Goal: Check status: Check status

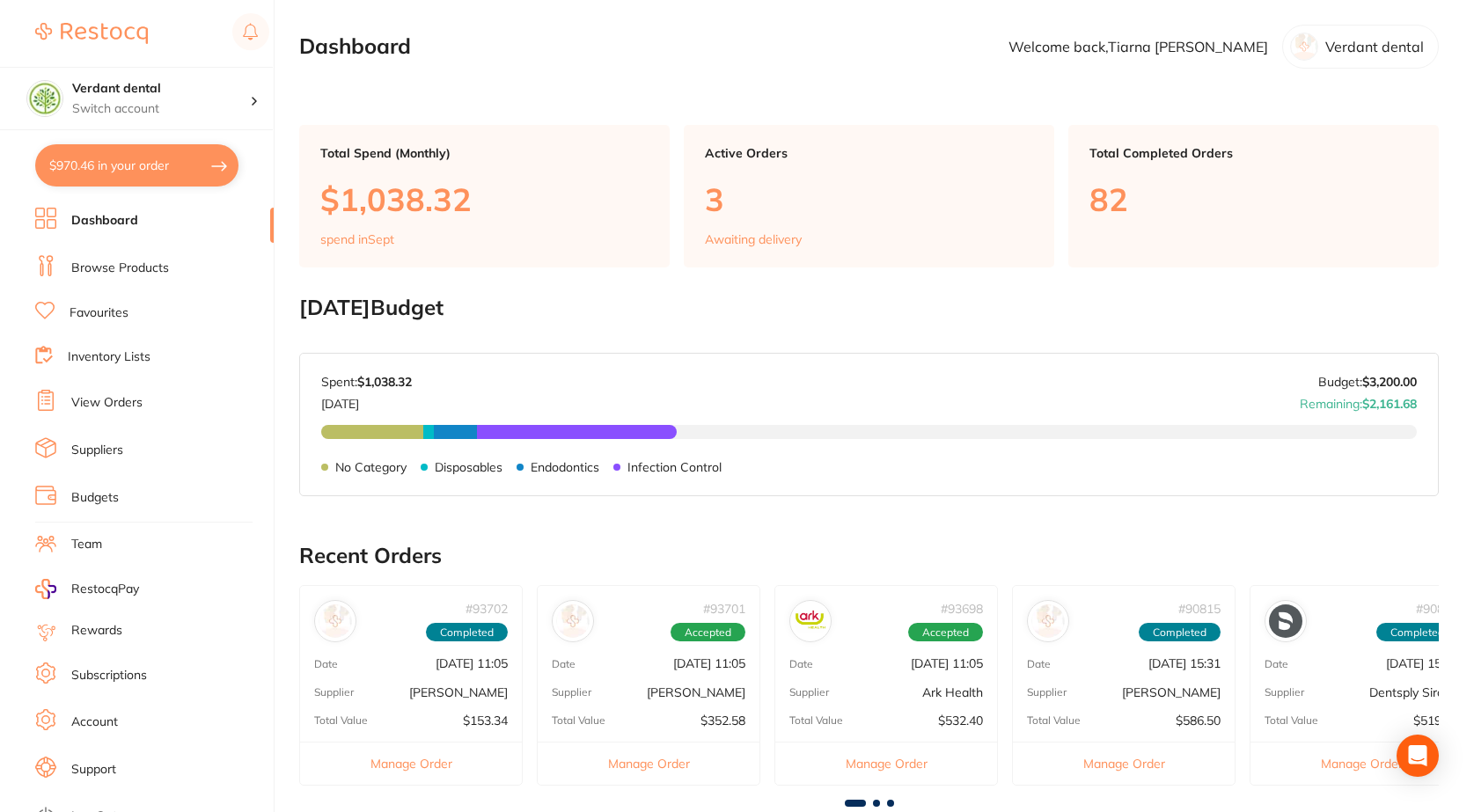
click at [137, 167] on button "$970.46 in your order" at bounding box center [137, 165] width 203 height 43
checkbox input "true"
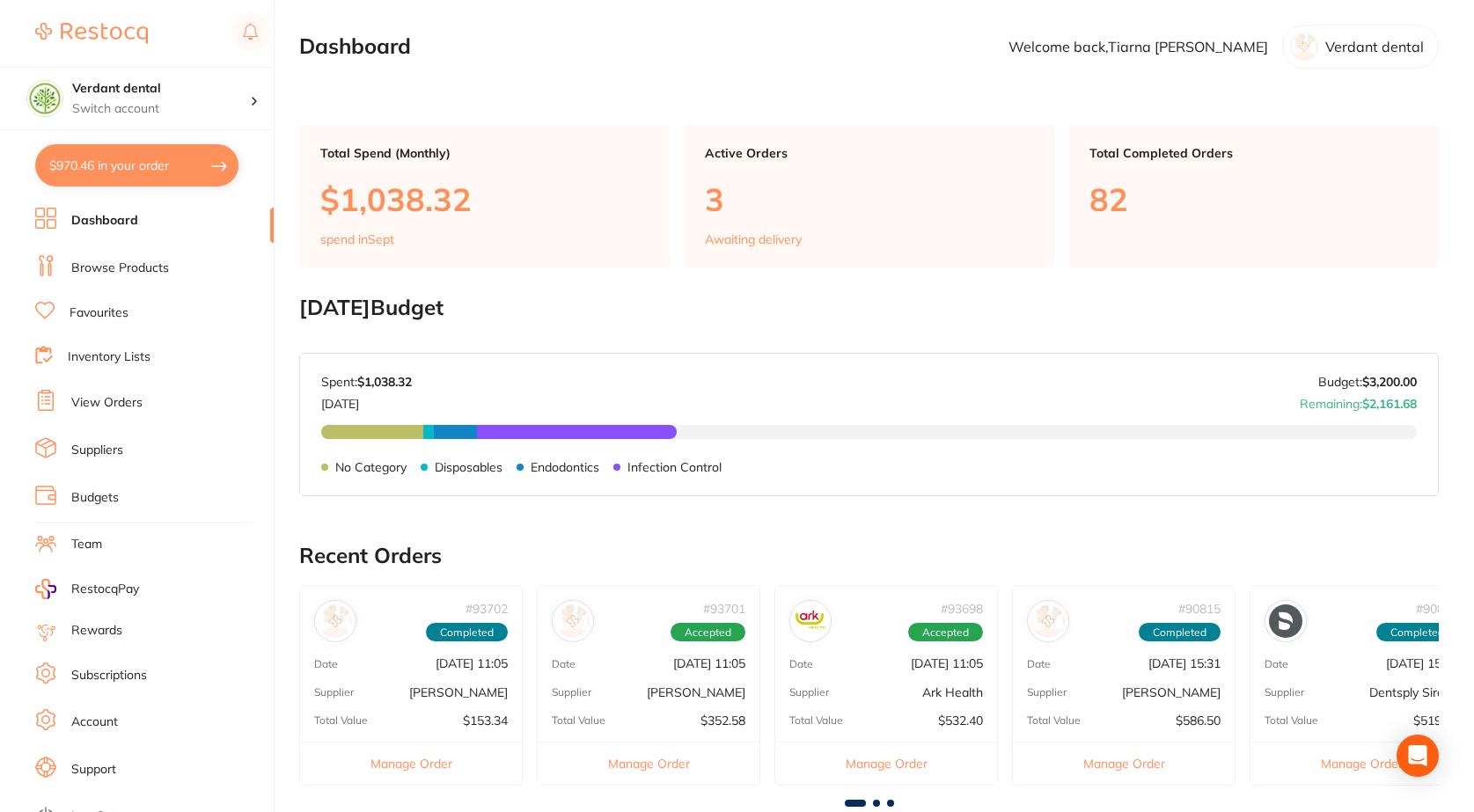
checkbox input "true"
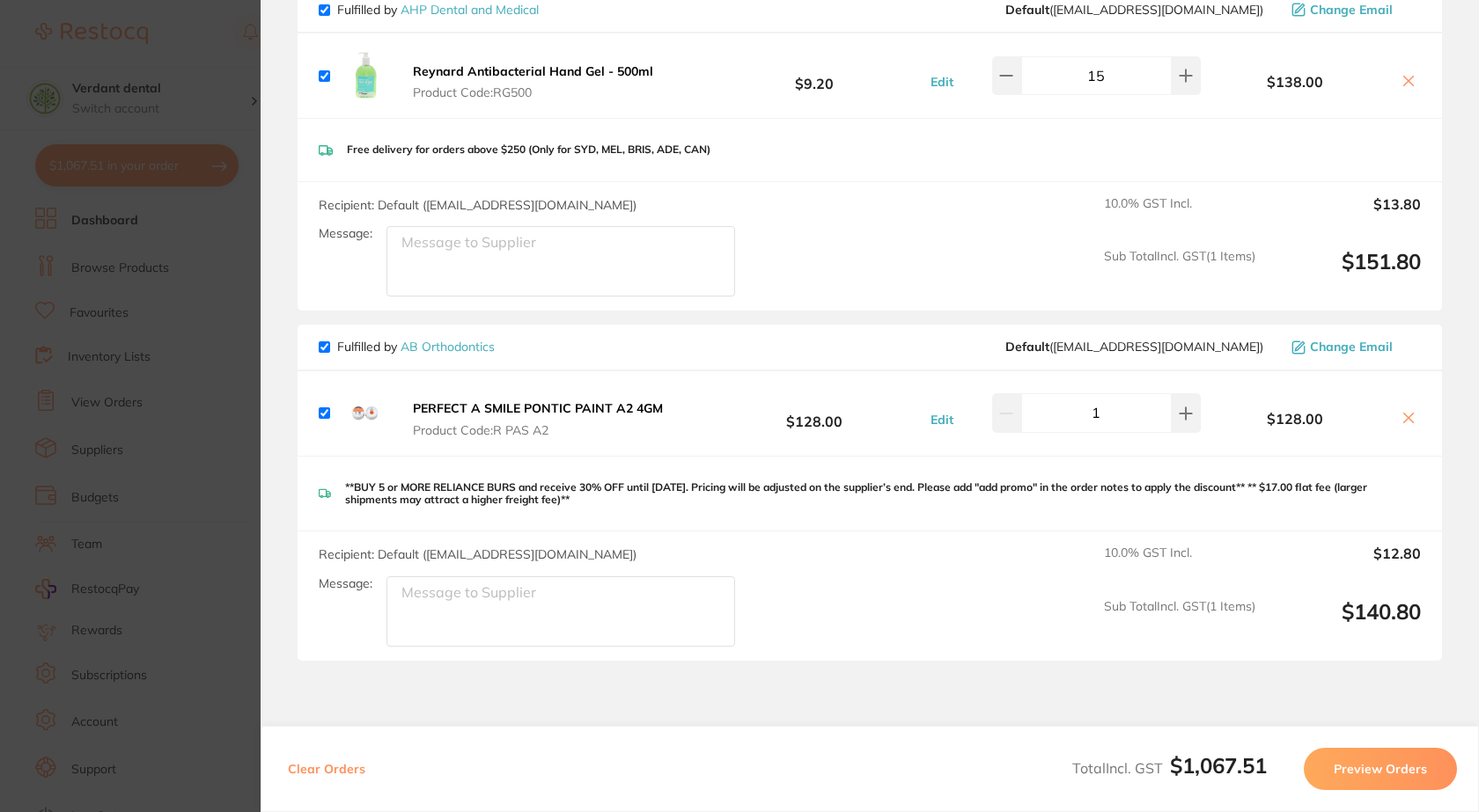
scroll to position [527, 0]
click at [239, 438] on section "Update RRP Set your pre negotiated price for this item. Item Agreed RRP (excl. …" at bounding box center [739, 406] width 1479 height 812
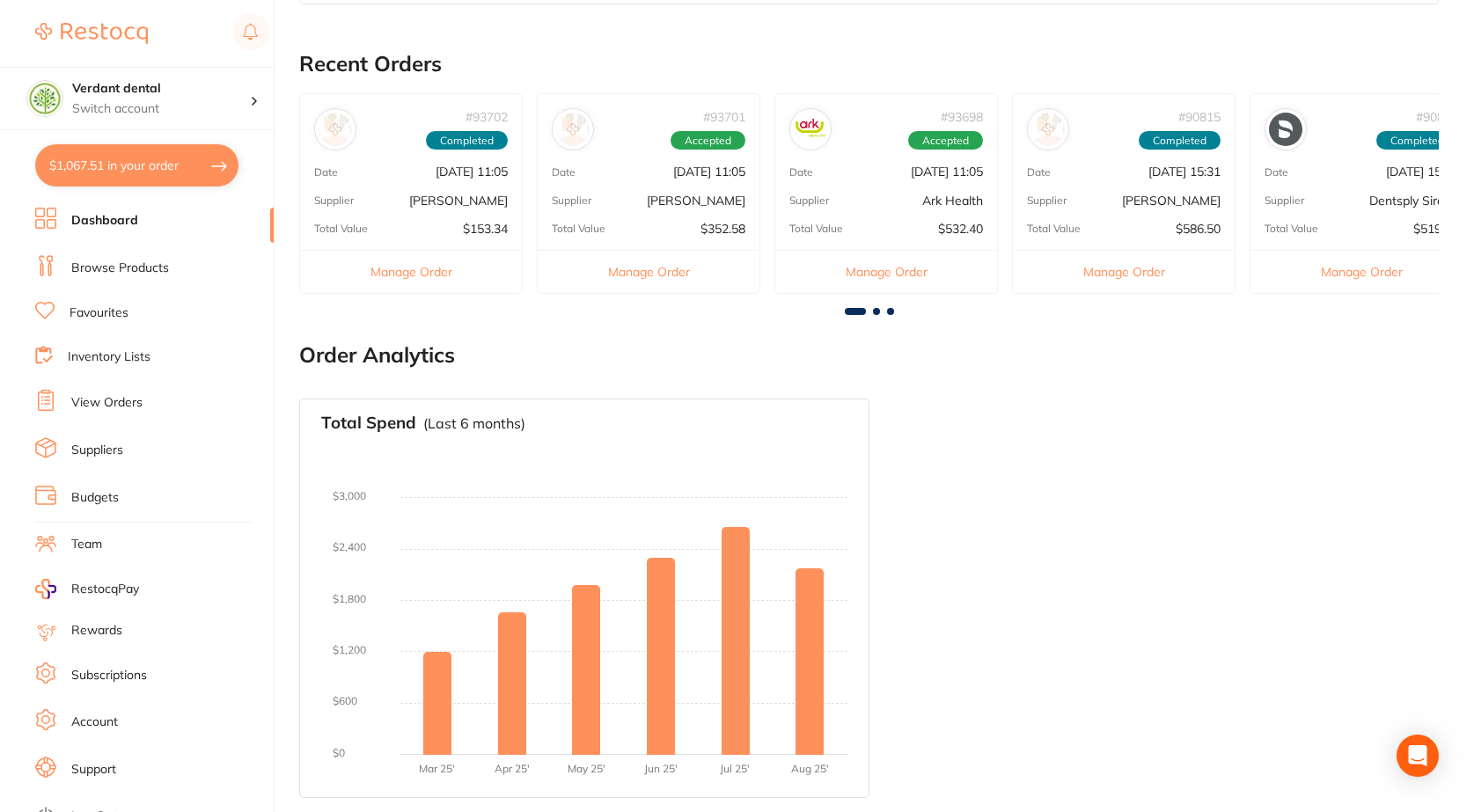
click at [92, 407] on link "View Orders" at bounding box center [107, 402] width 72 height 17
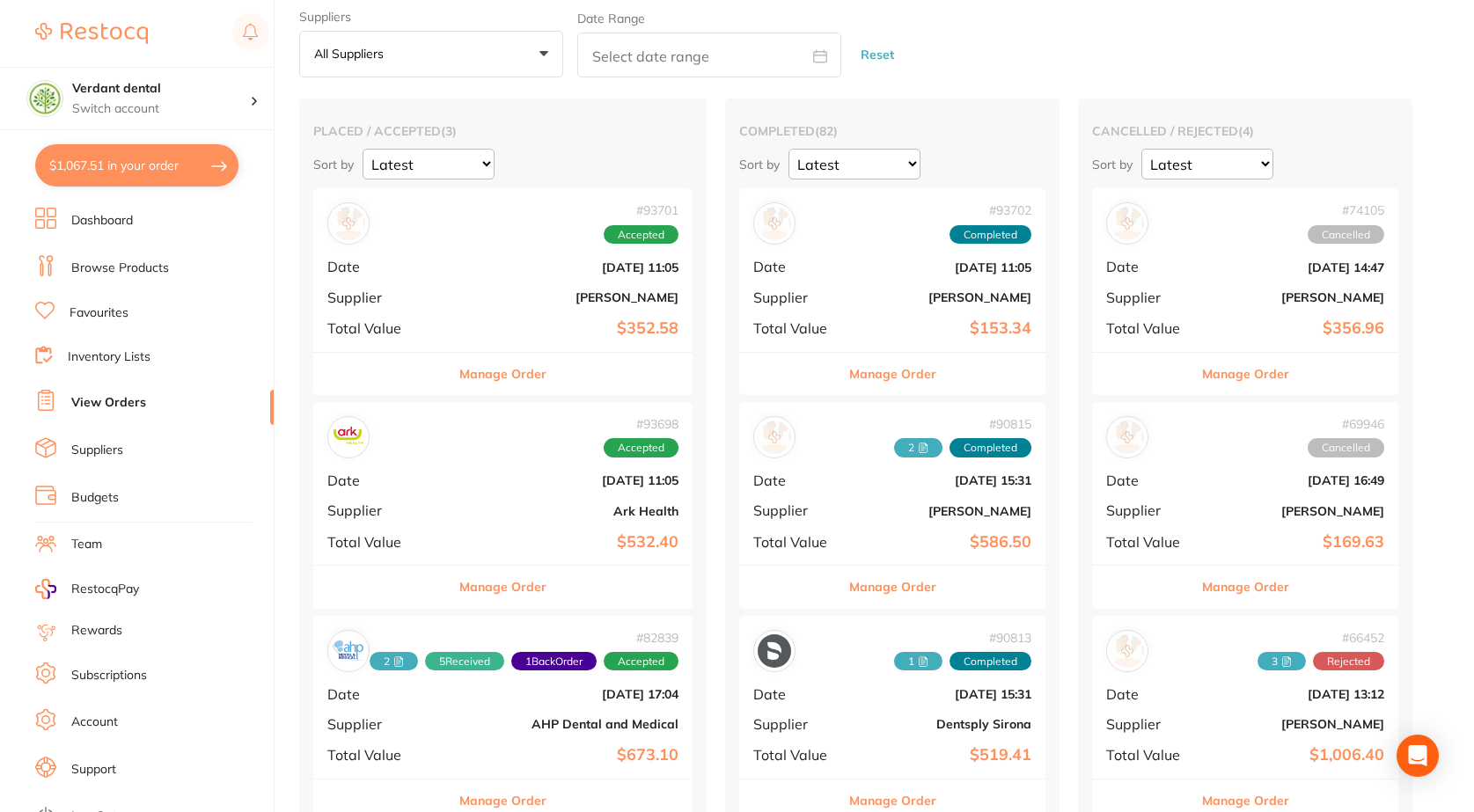
scroll to position [88, 0]
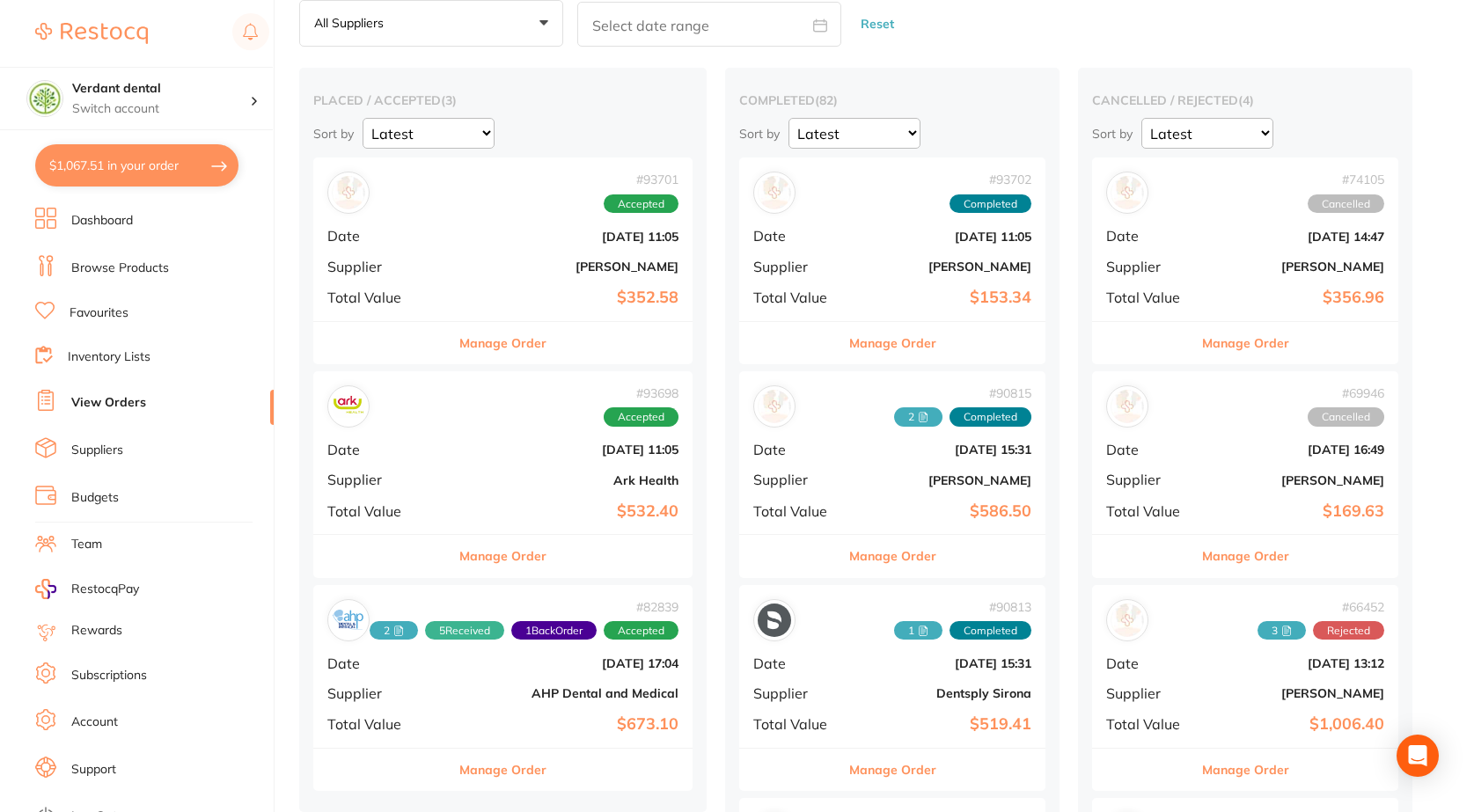
click at [595, 282] on div "# 93701 Accepted Date [DATE] 11:05 Supplier [PERSON_NAME] Total Value $352.58" at bounding box center [503, 239] width 379 height 163
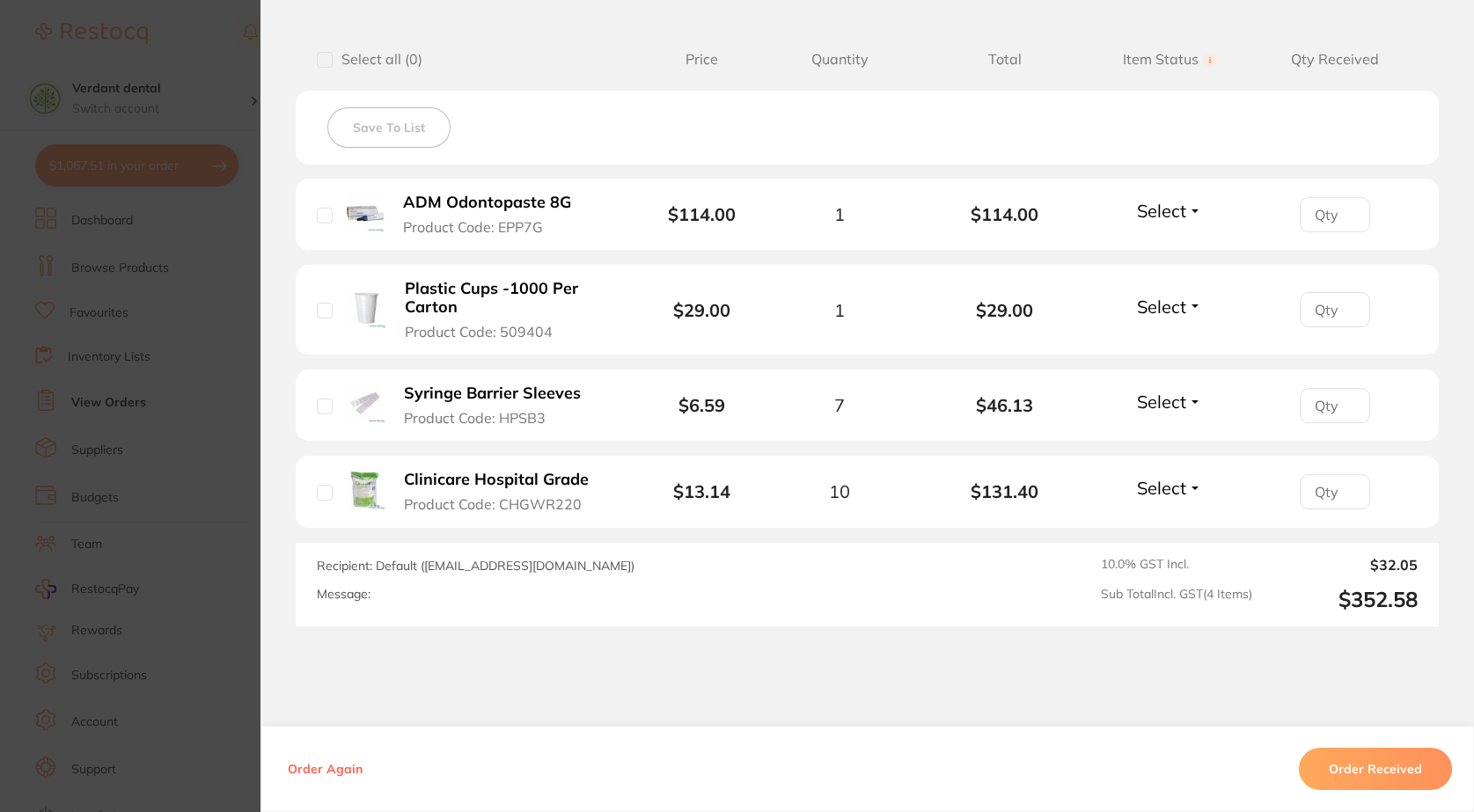
scroll to position [440, 0]
type input "10"
click at [1341, 485] on input "10" at bounding box center [1335, 490] width 71 height 35
type input "7"
click at [1345, 403] on input "7" at bounding box center [1335, 404] width 71 height 35
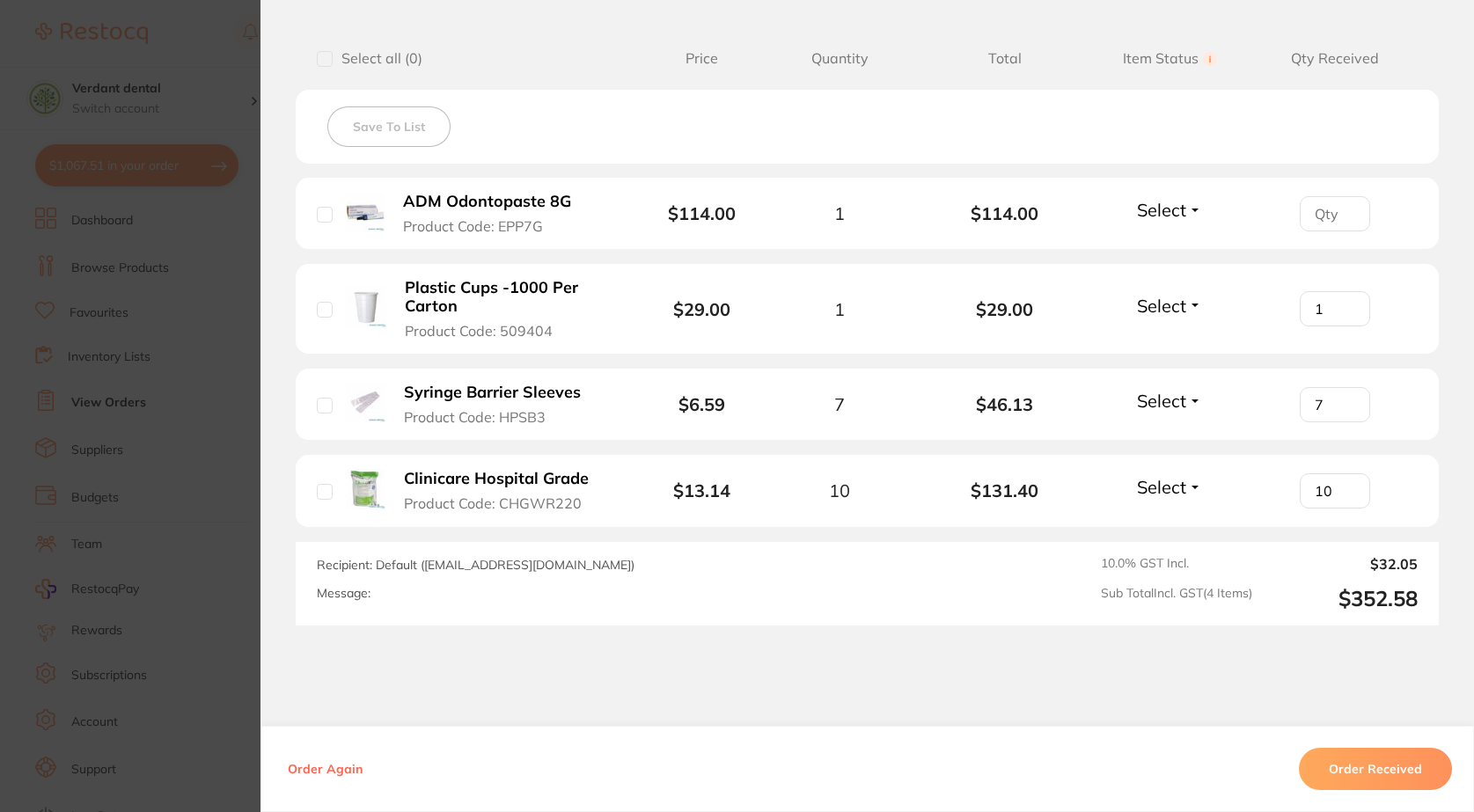
type input "1"
click at [1342, 304] on input "1" at bounding box center [1335, 308] width 71 height 35
type input "1"
click at [1345, 206] on input "1" at bounding box center [1335, 213] width 71 height 35
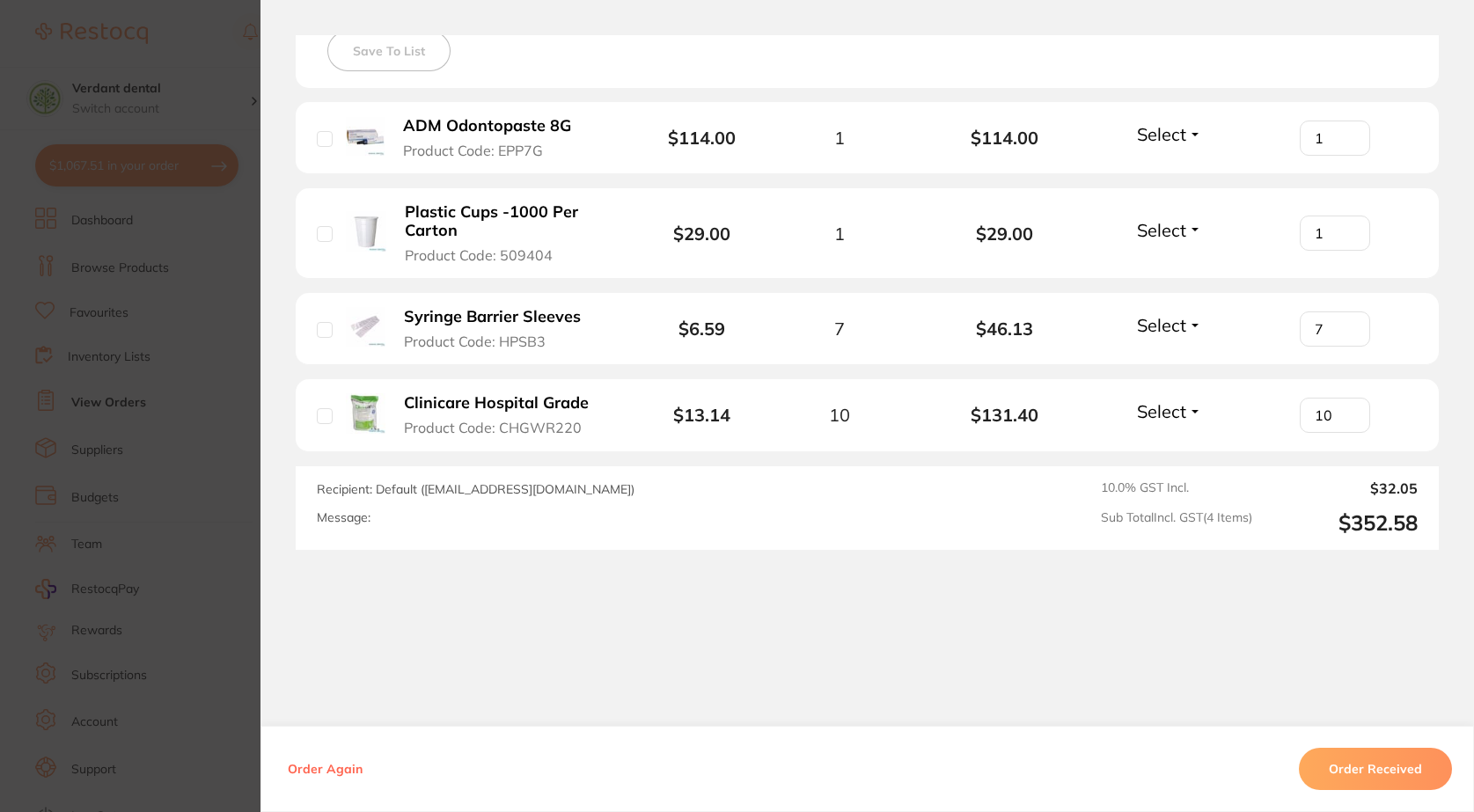
scroll to position [176, 0]
click at [1330, 751] on button "Order Received" at bounding box center [1375, 768] width 153 height 43
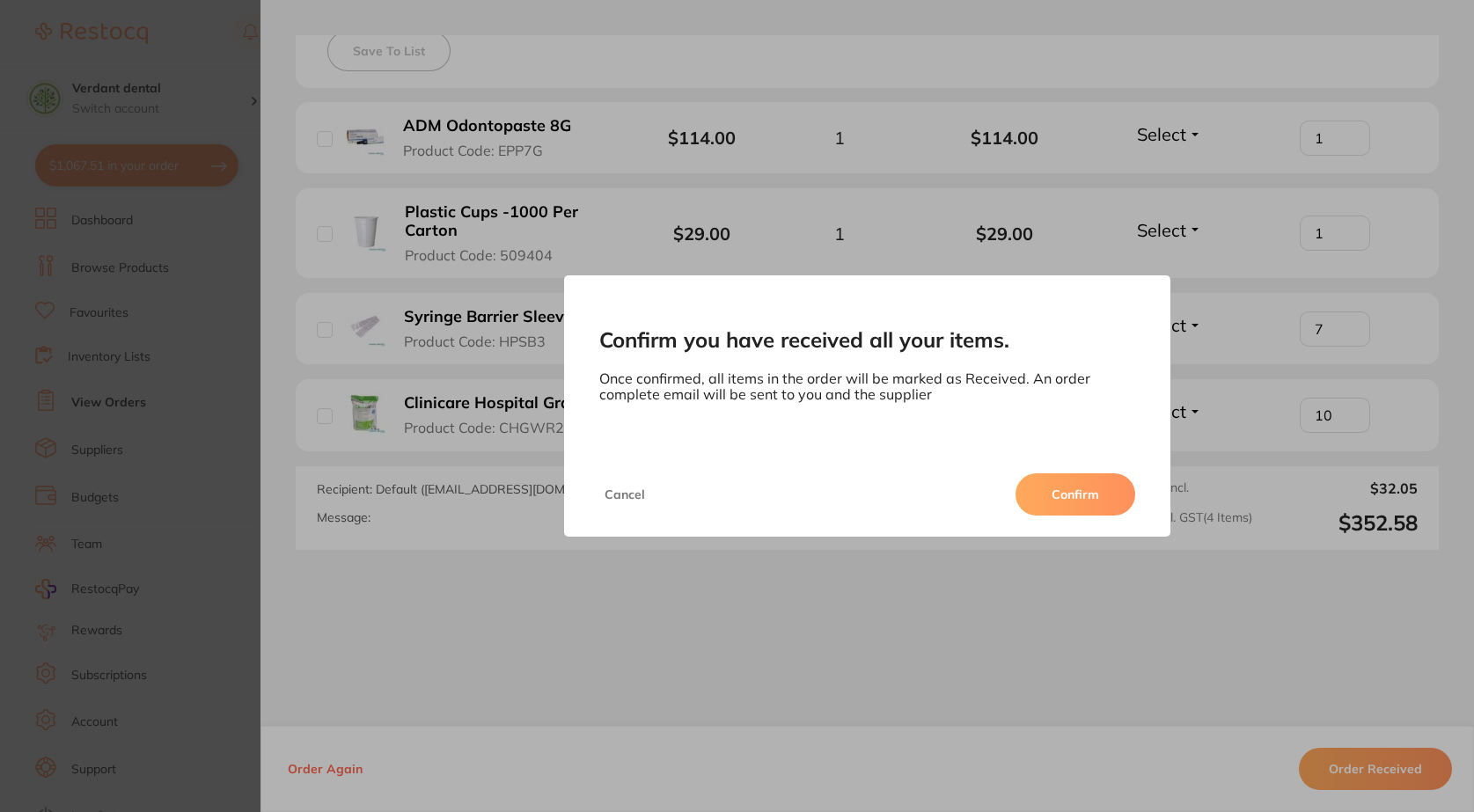
click at [1124, 501] on button "Confirm" at bounding box center [1075, 494] width 120 height 43
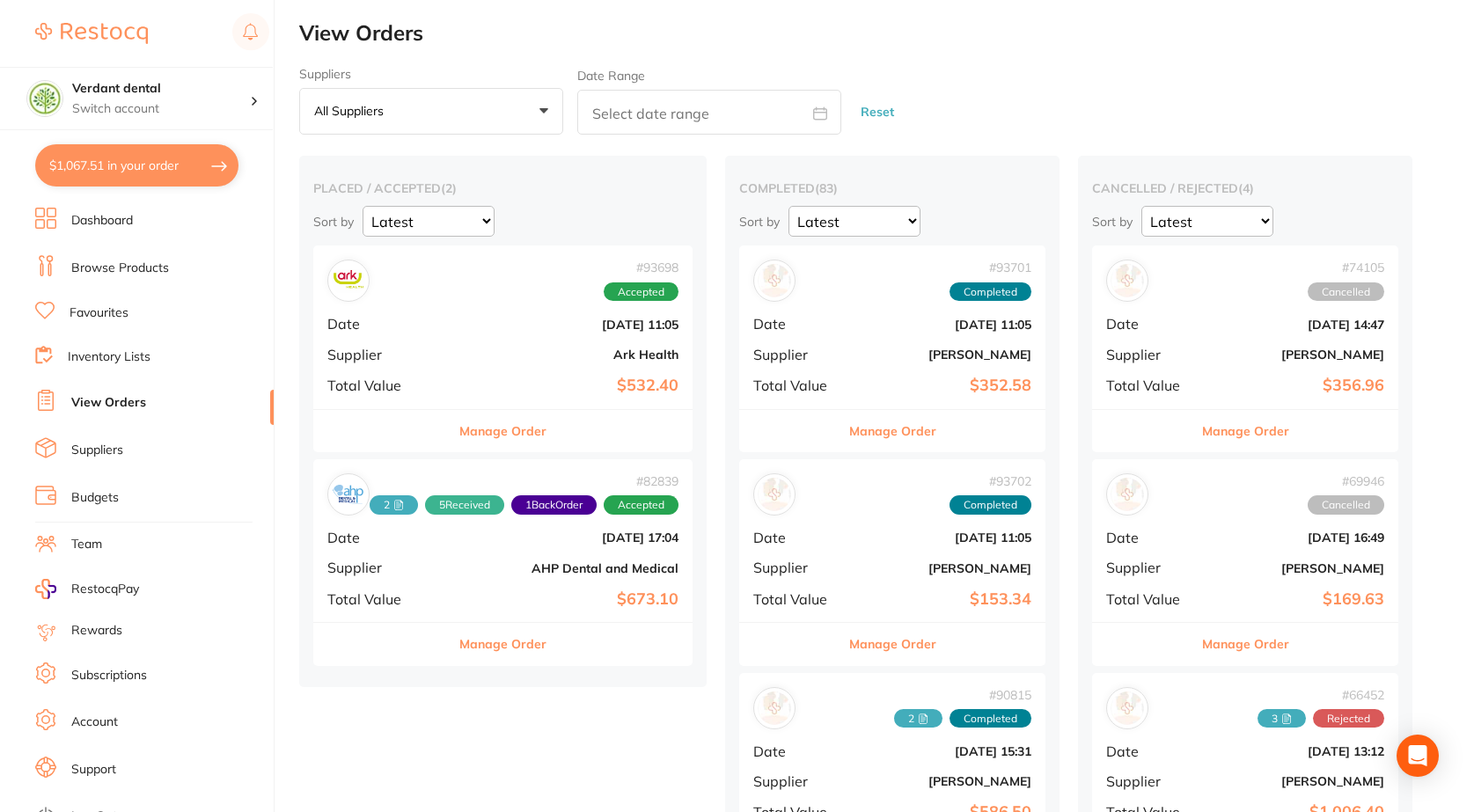
click at [608, 327] on b "[DATE] 11:05" at bounding box center [567, 324] width 225 height 14
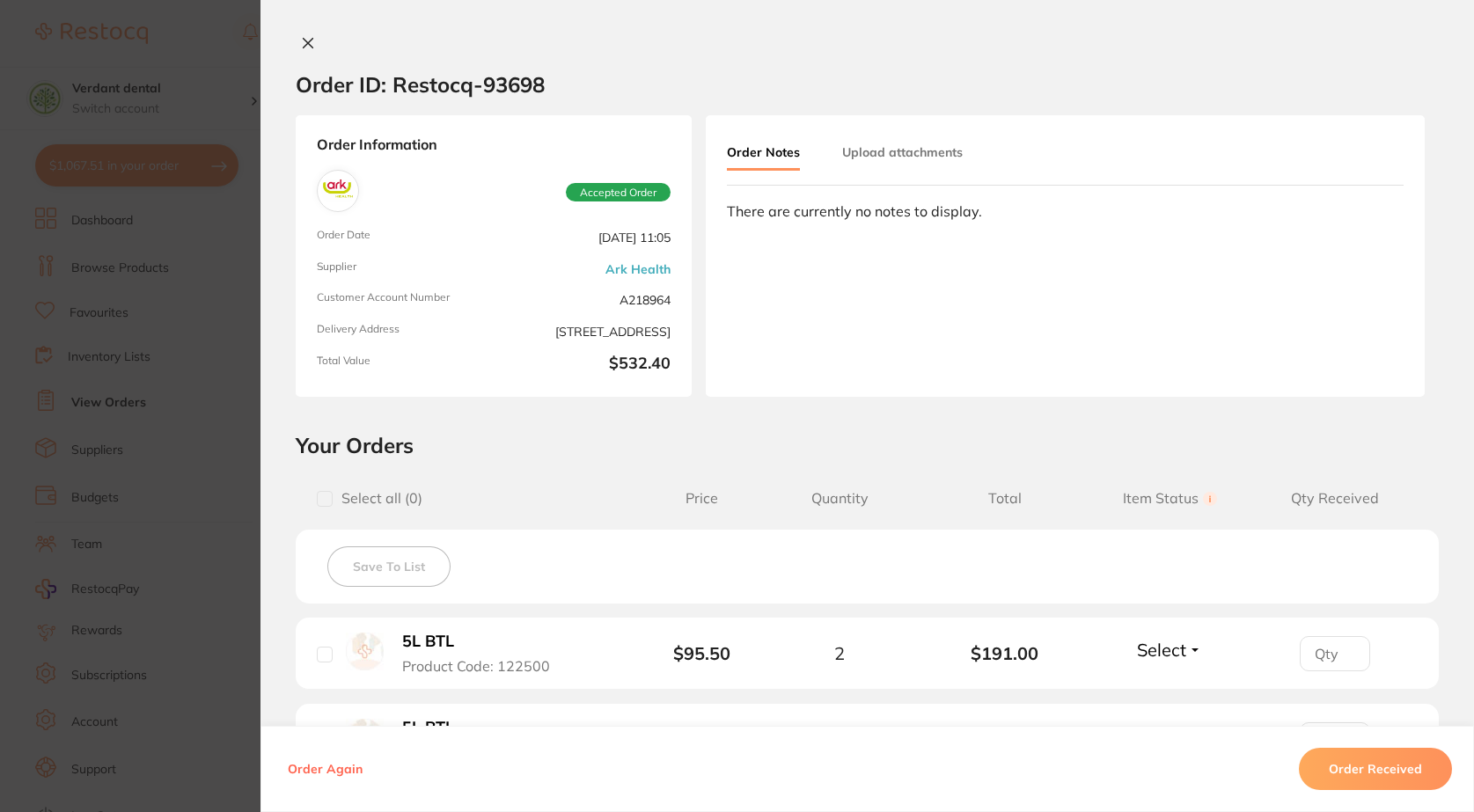
click at [313, 49] on button at bounding box center [307, 44] width 24 height 18
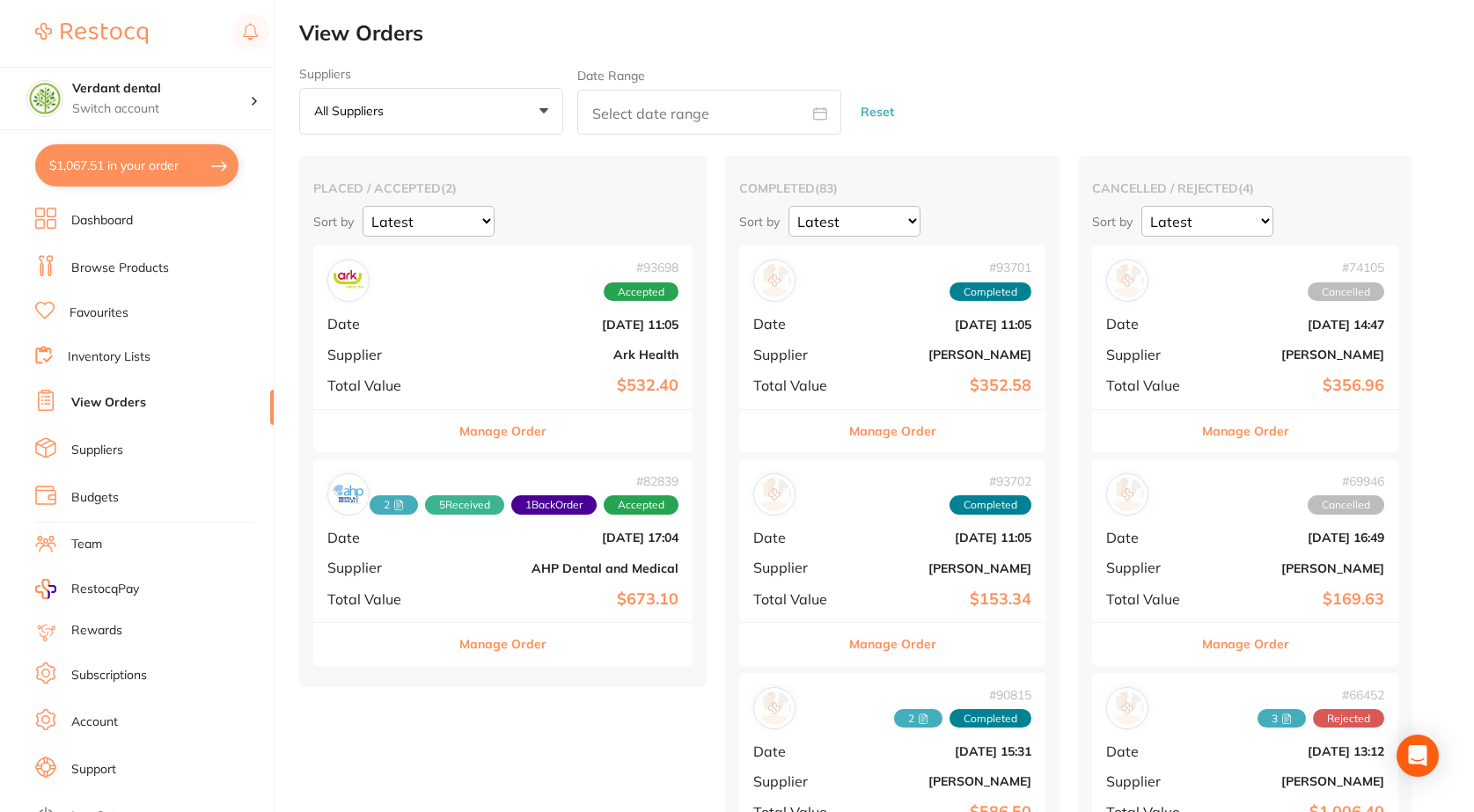
click at [446, 572] on div "# 82839 2 5 Received 1 Back Order Accepted Date [DATE] 17:04 Supplier AHP Denta…" at bounding box center [503, 541] width 379 height 163
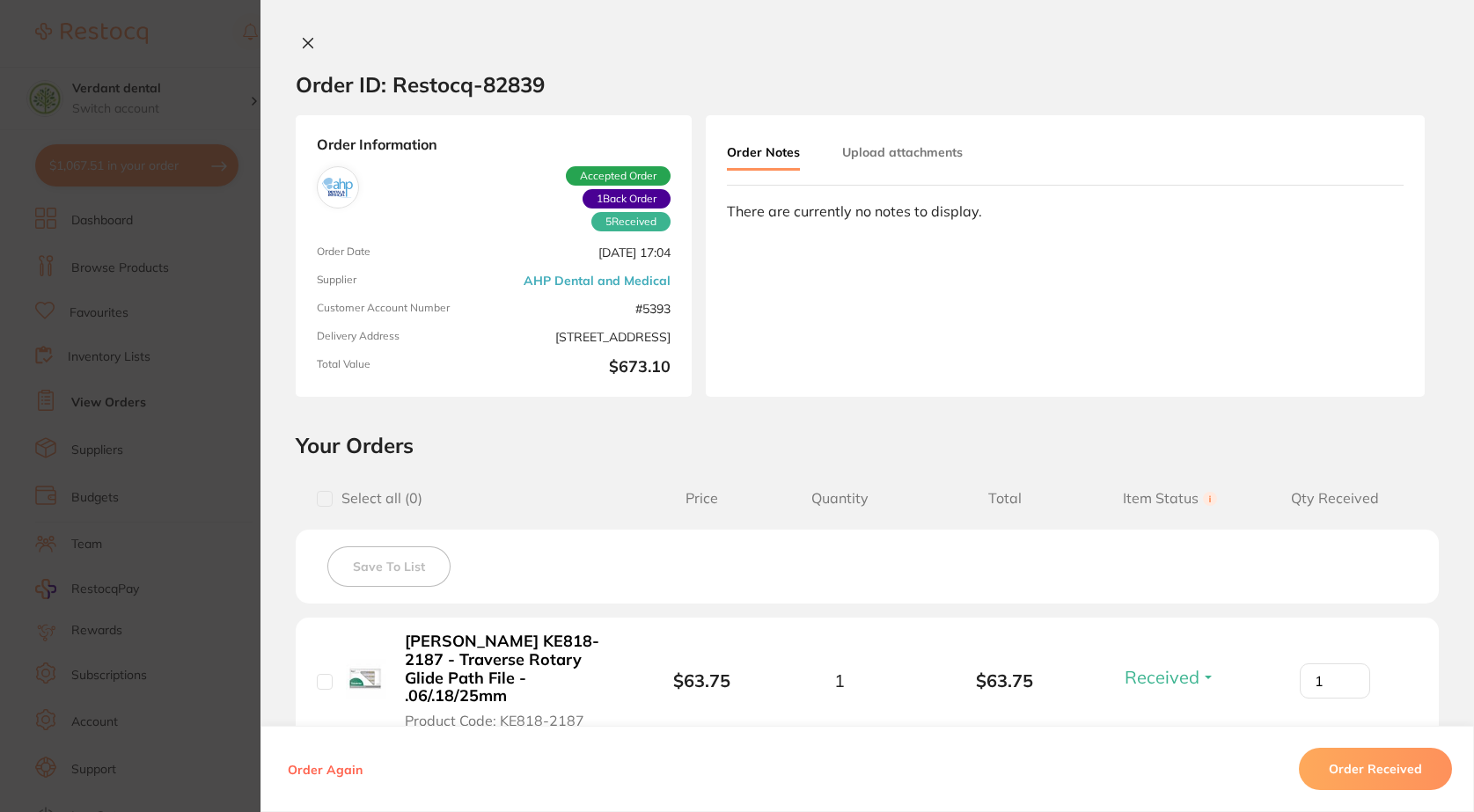
click at [310, 49] on icon at bounding box center [308, 44] width 15 height 14
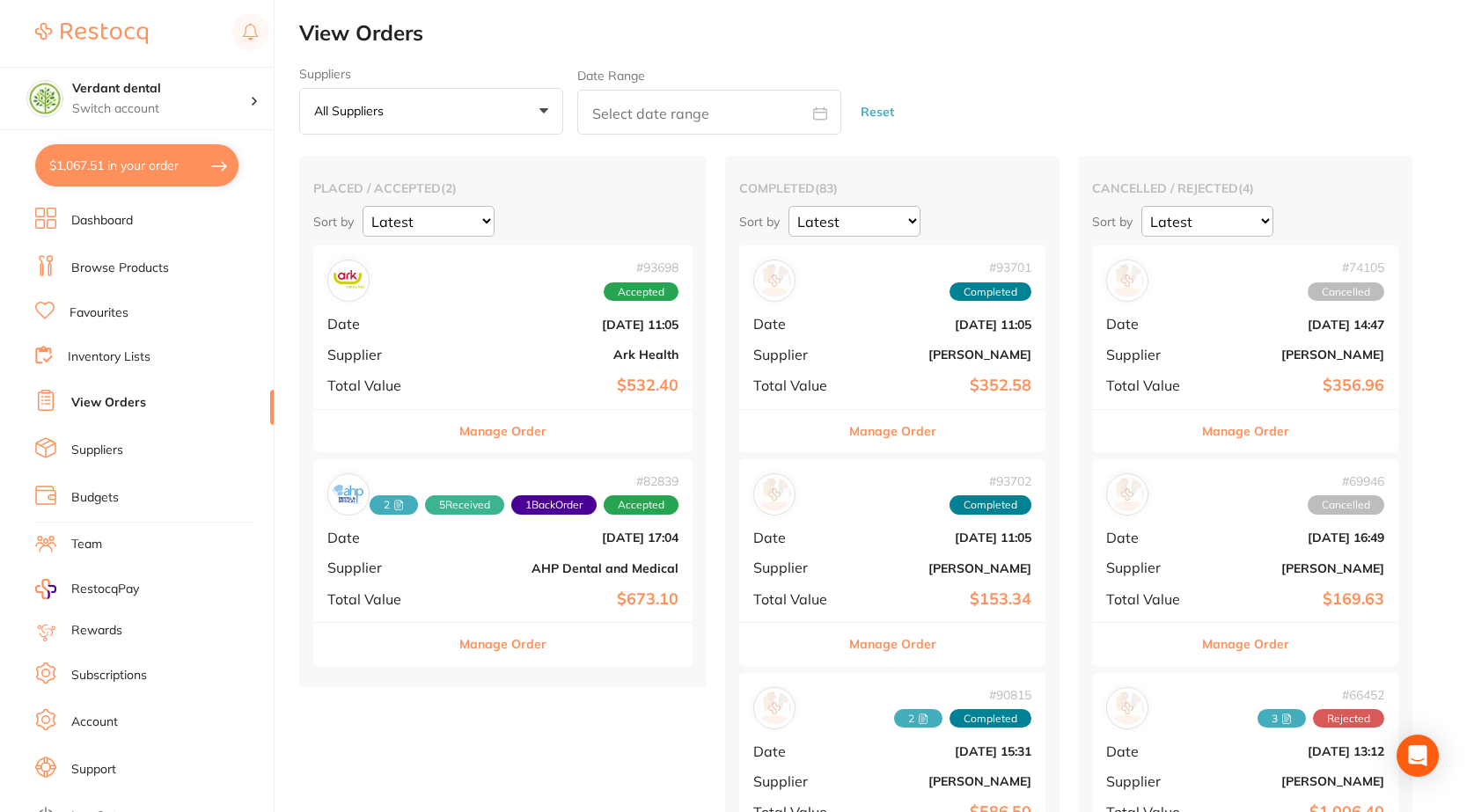
click at [532, 382] on b "$532.40" at bounding box center [567, 385] width 225 height 18
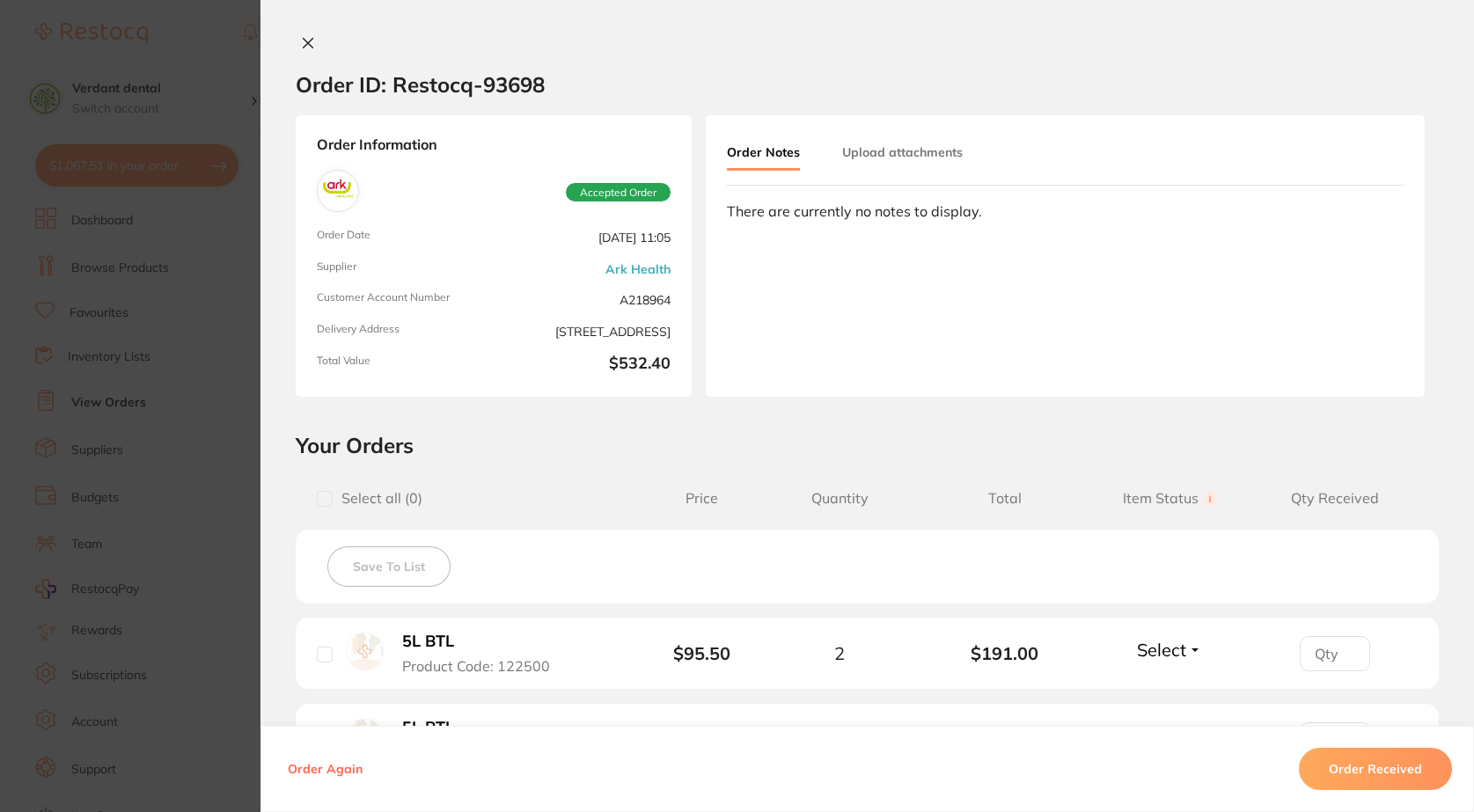
click at [312, 44] on button at bounding box center [307, 44] width 24 height 18
